Goal: Transaction & Acquisition: Purchase product/service

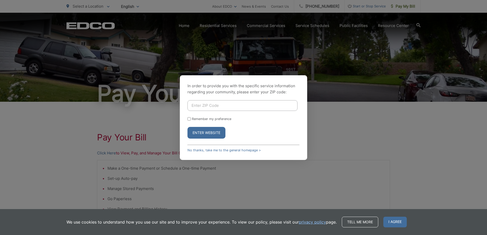
click at [199, 107] on input "Enter ZIP Code" at bounding box center [242, 105] width 110 height 11
type input "90245"
click at [187, 127] on button "Enter Website" at bounding box center [206, 133] width 38 height 12
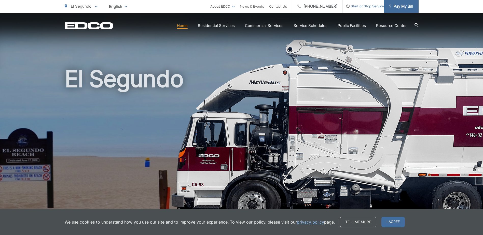
click at [401, 8] on span "Pay My Bill" at bounding box center [401, 6] width 24 height 6
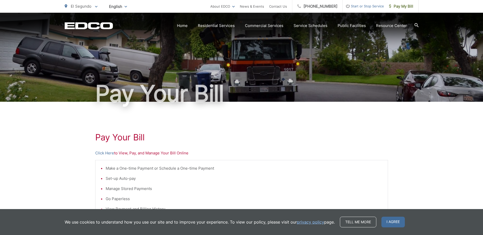
click at [126, 154] on p "Click Here to View, Pay, and Manage Your Bill Online" at bounding box center [241, 153] width 293 height 6
click at [107, 153] on link "Click Here" at bounding box center [104, 153] width 19 height 6
